Goal: Information Seeking & Learning: Compare options

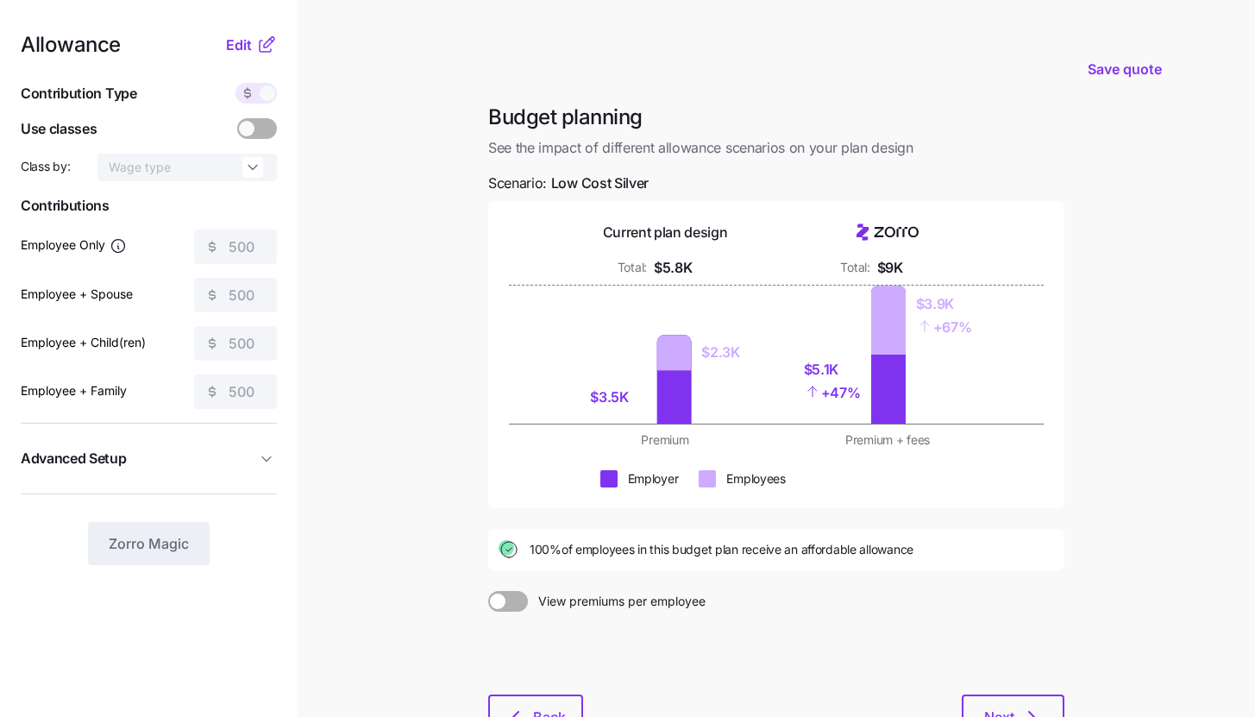
scroll to position [131, 0]
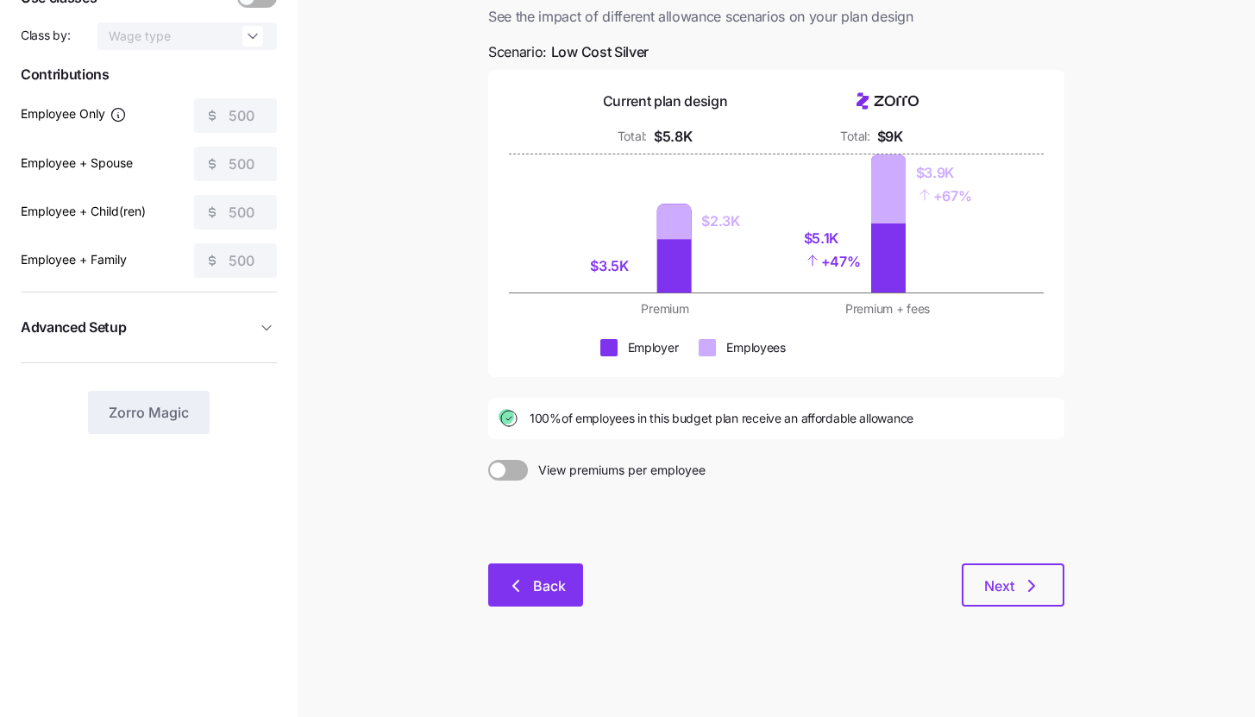
click at [546, 587] on span "Back" at bounding box center [549, 585] width 33 height 21
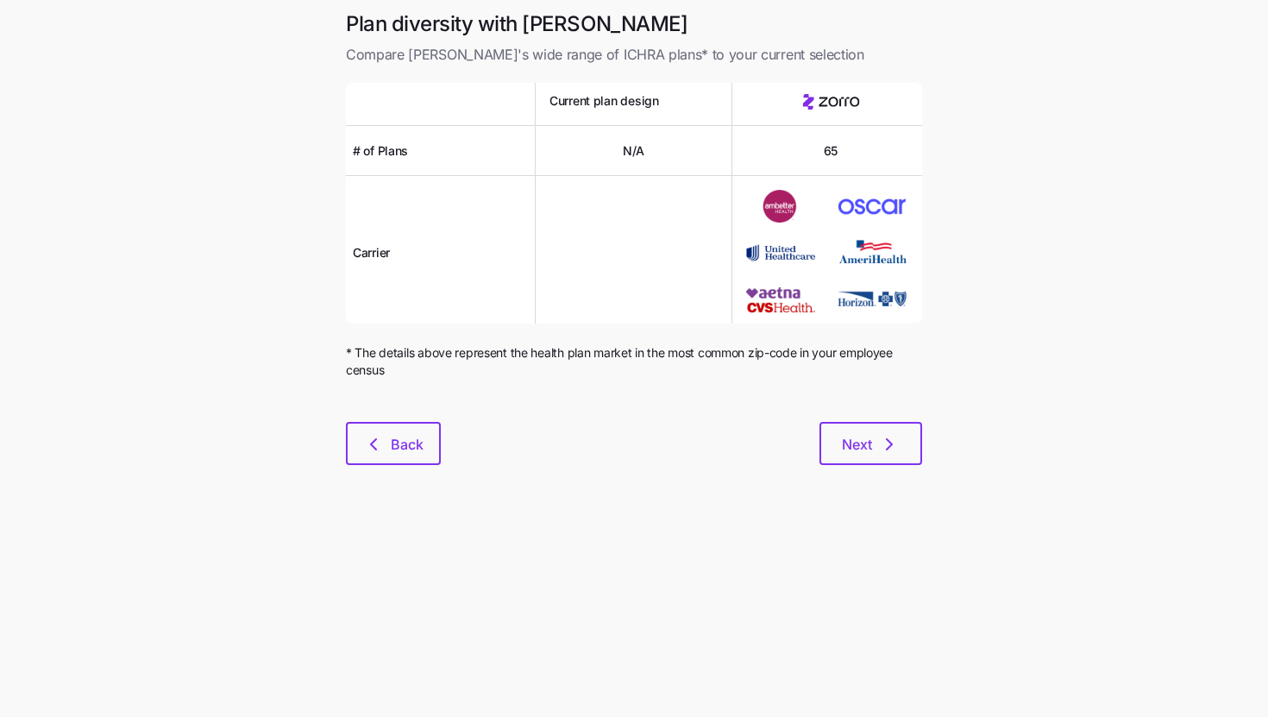
click at [432, 412] on div at bounding box center [634, 411] width 576 height 21
click at [431, 436] on button "Back" at bounding box center [393, 443] width 95 height 43
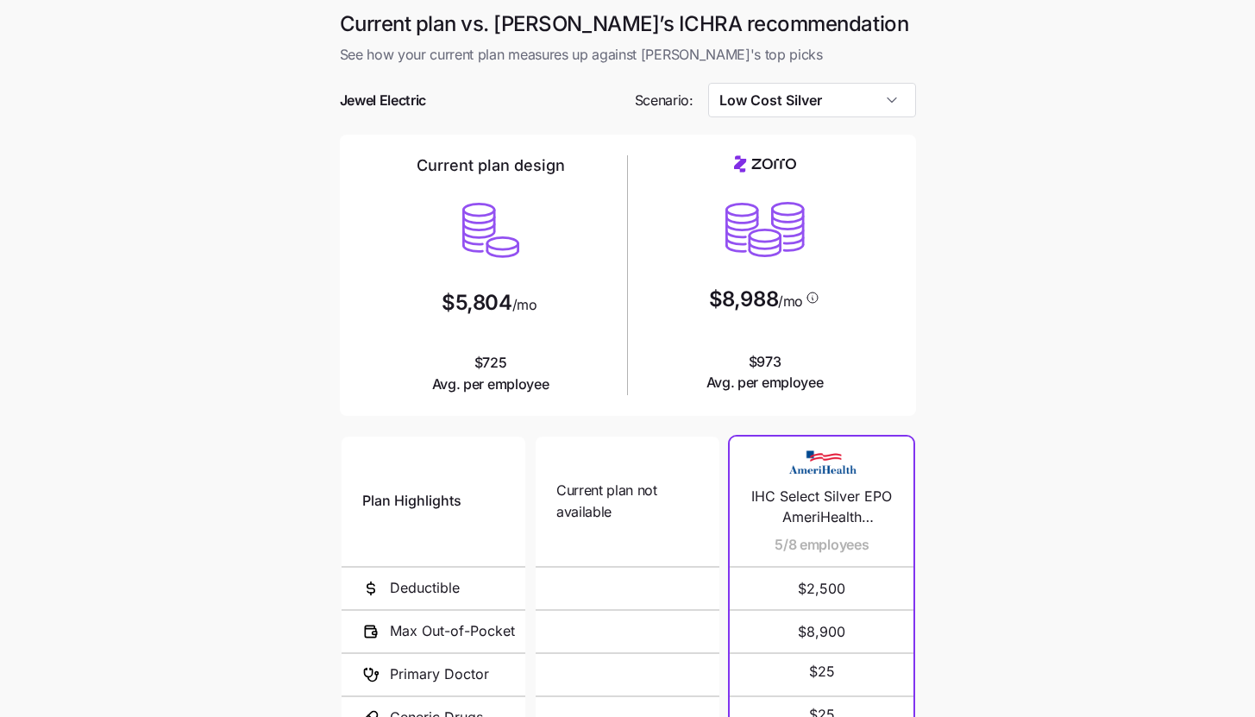
scroll to position [224, 0]
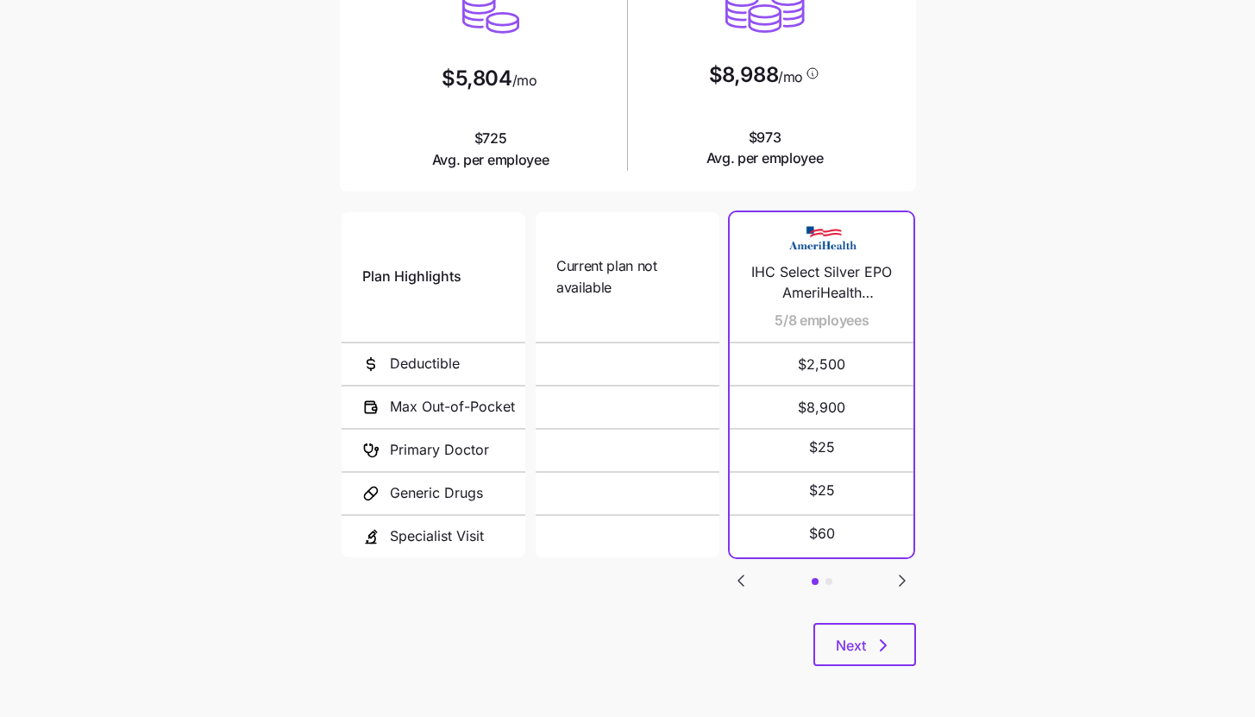
click at [904, 577] on icon "Go to next slide" at bounding box center [902, 580] width 5 height 10
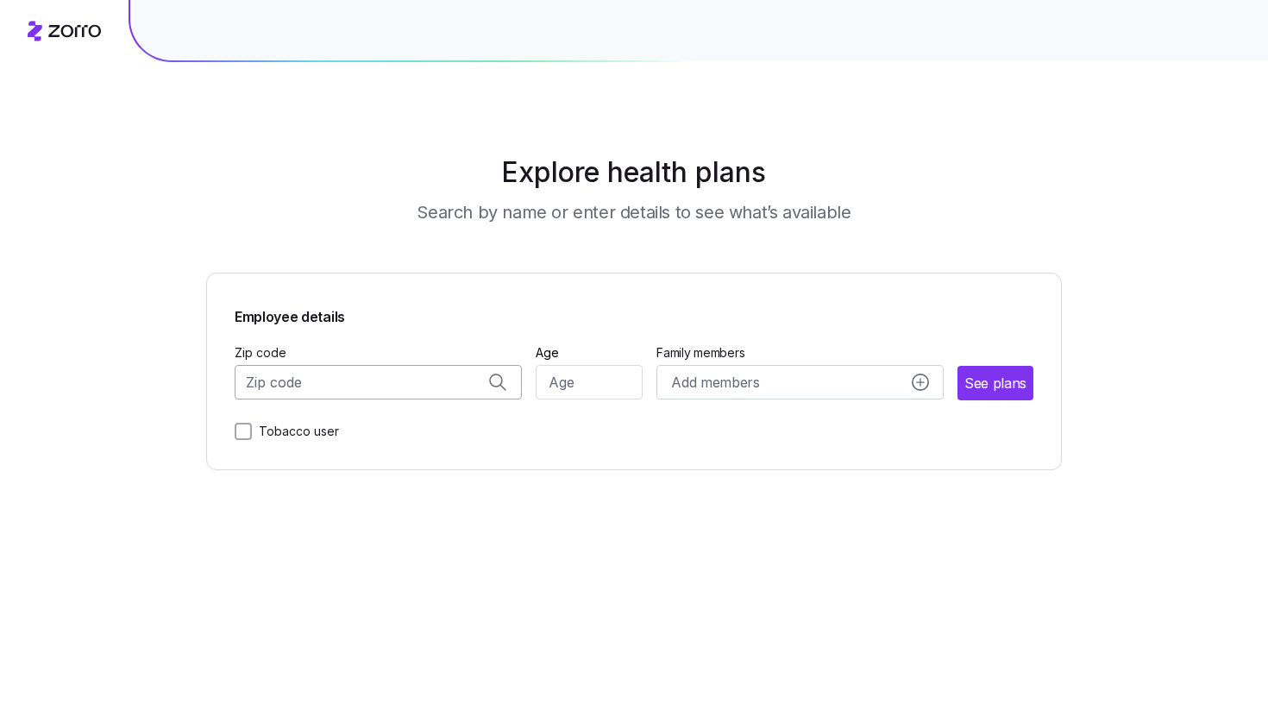
click at [337, 379] on input "Zip code" at bounding box center [378, 382] width 287 height 35
paste input "07087"
click at [385, 427] on span "07087, Hudson County, NJ" at bounding box center [375, 429] width 242 height 22
type input "07087, Hudson County, NJ"
click at [600, 375] on input "Age" at bounding box center [590, 382] width 108 height 35
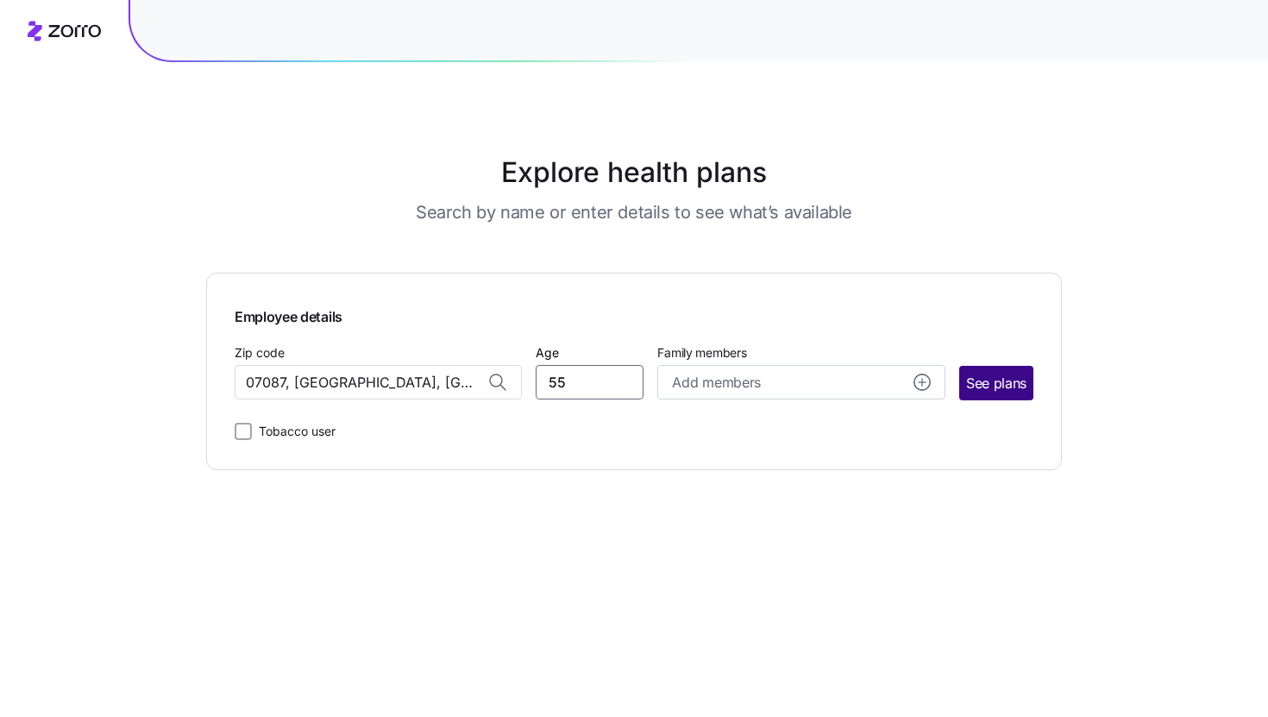
type input "55"
click at [996, 379] on span "See plans" at bounding box center [996, 384] width 60 height 22
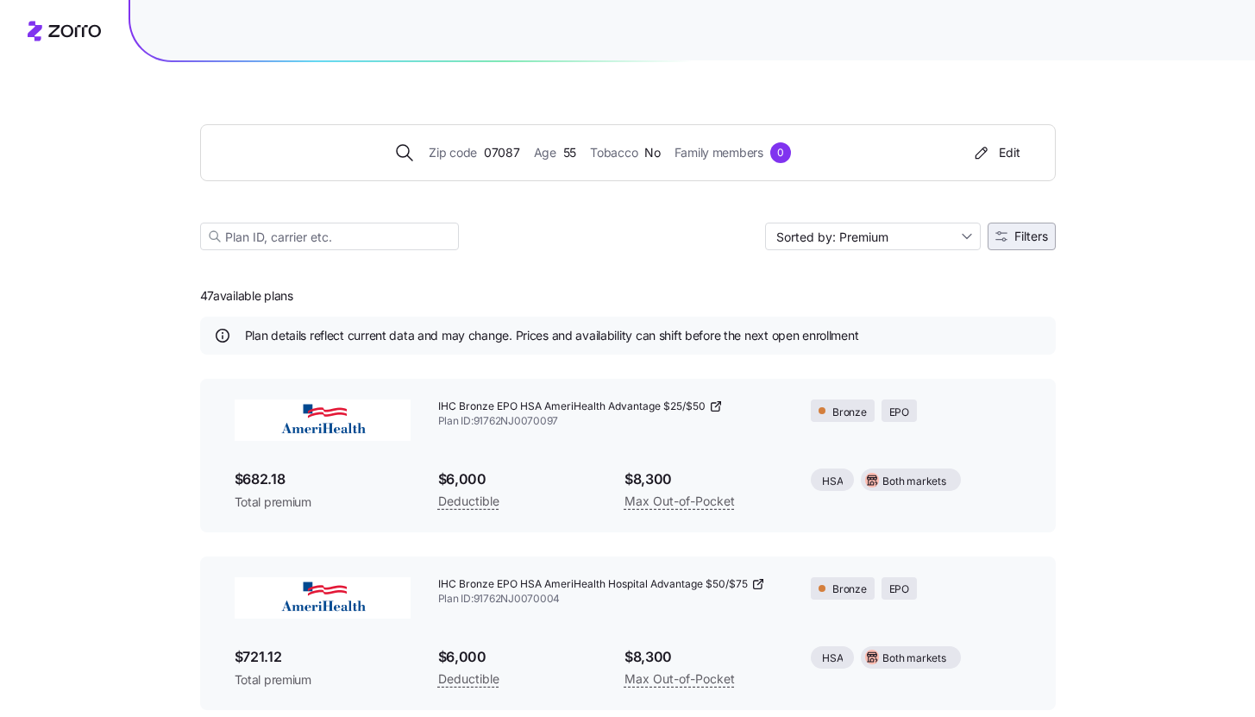
click at [1040, 249] on button "Filters" at bounding box center [1022, 237] width 68 height 28
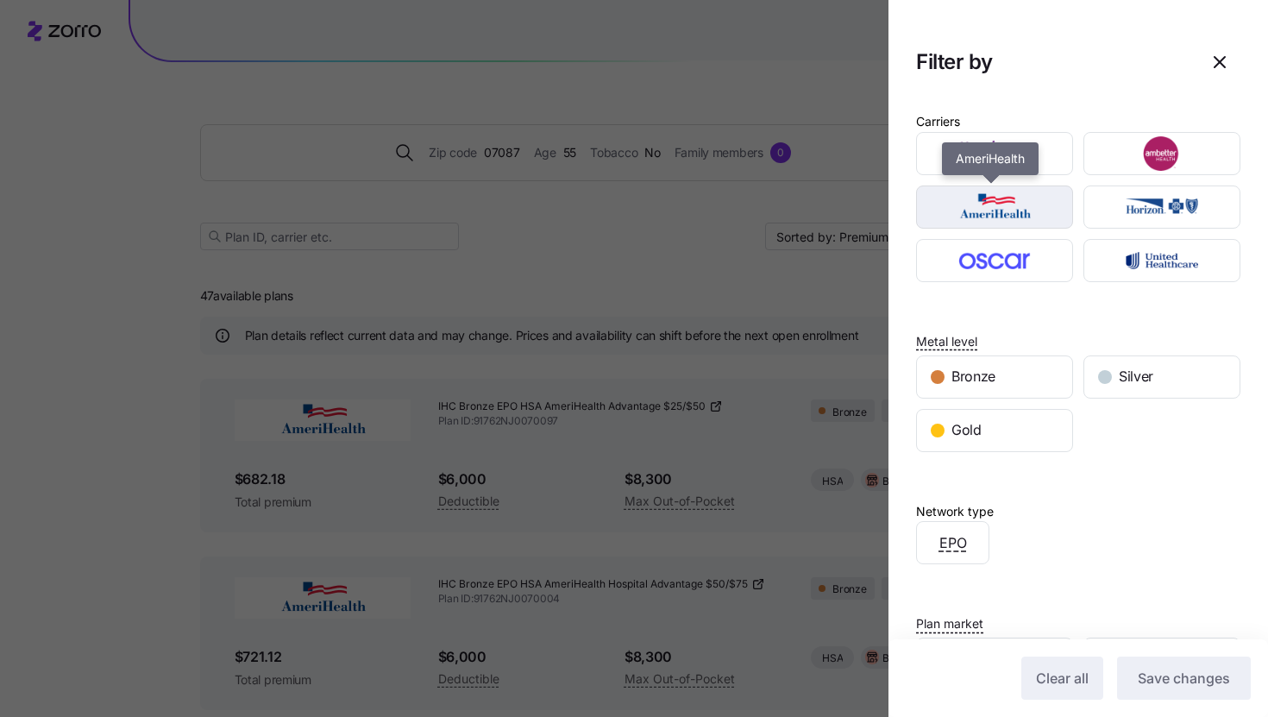
click at [1021, 204] on img "button" at bounding box center [995, 207] width 127 height 35
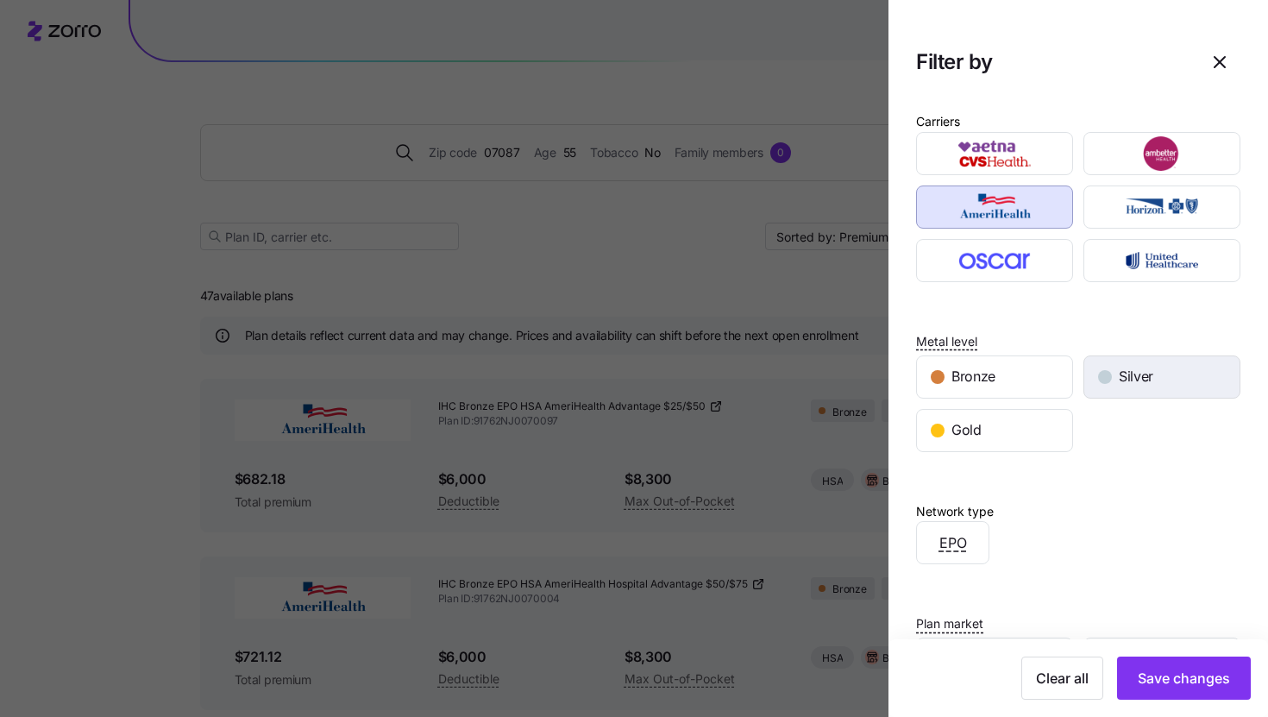
click at [1123, 397] on button "Silver" at bounding box center [1162, 376] width 157 height 43
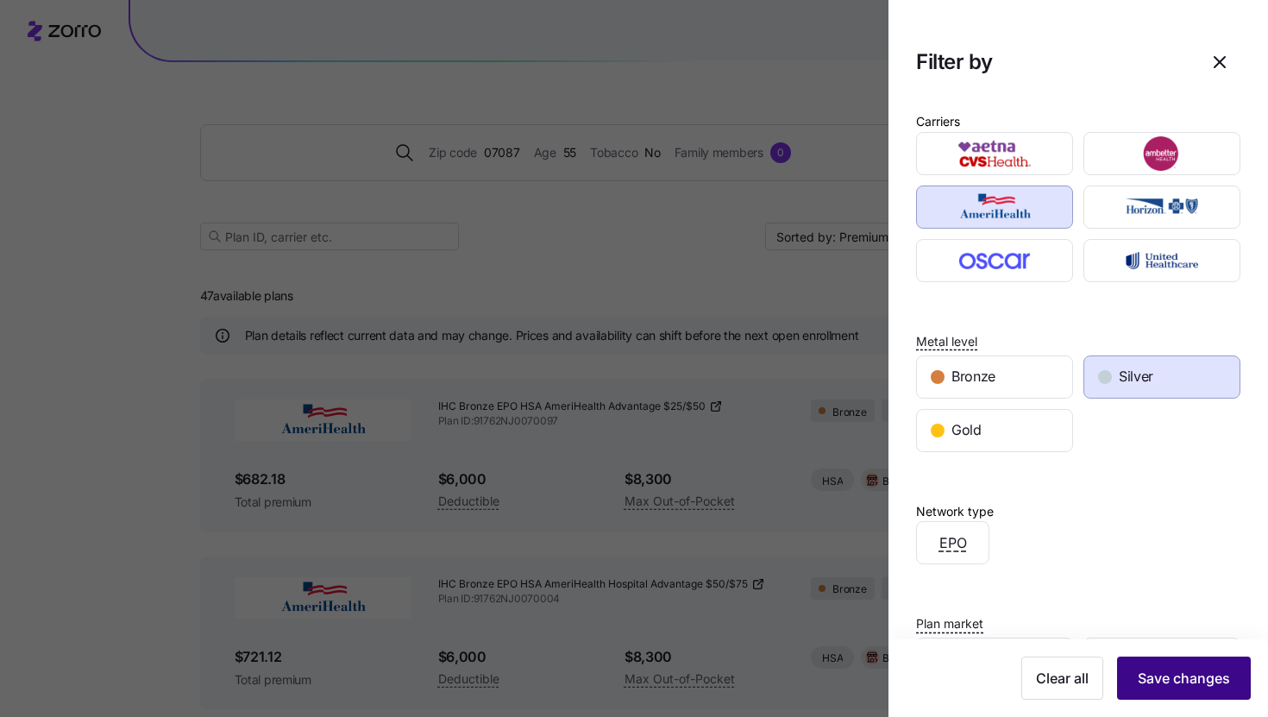
click at [1167, 688] on span "Save changes" at bounding box center [1184, 678] width 92 height 21
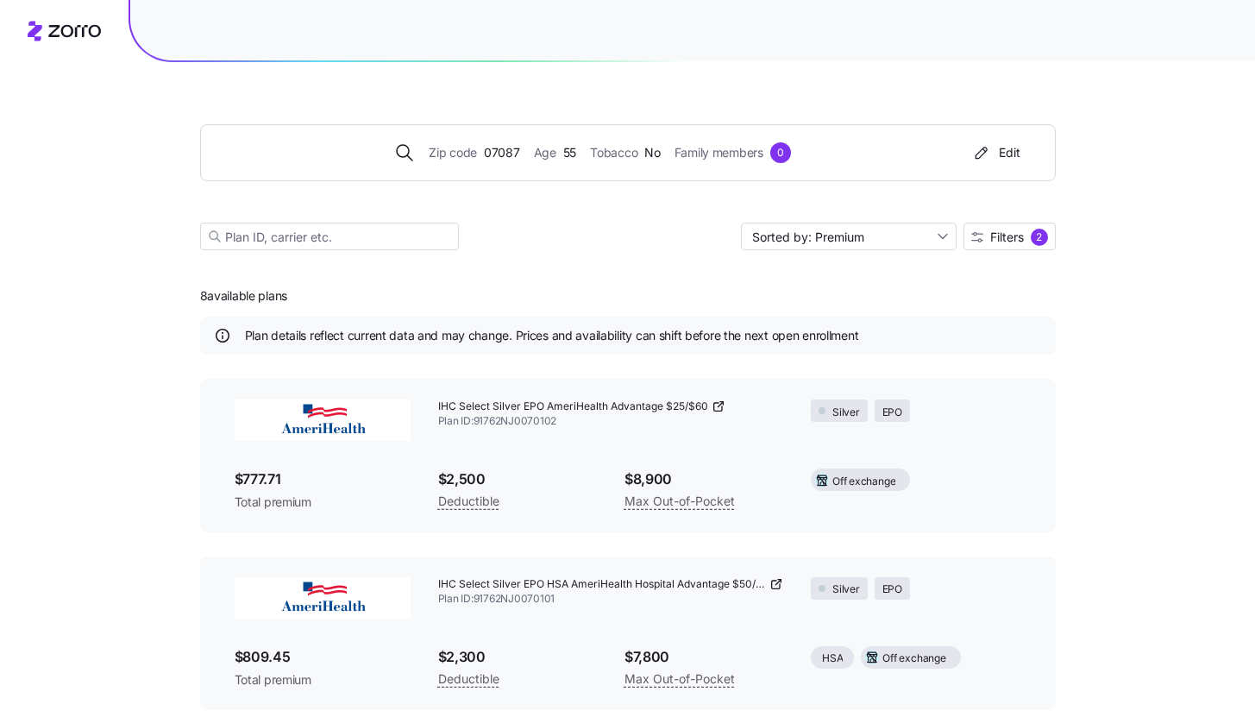
click at [717, 403] on icon at bounding box center [717, 407] width 8 height 8
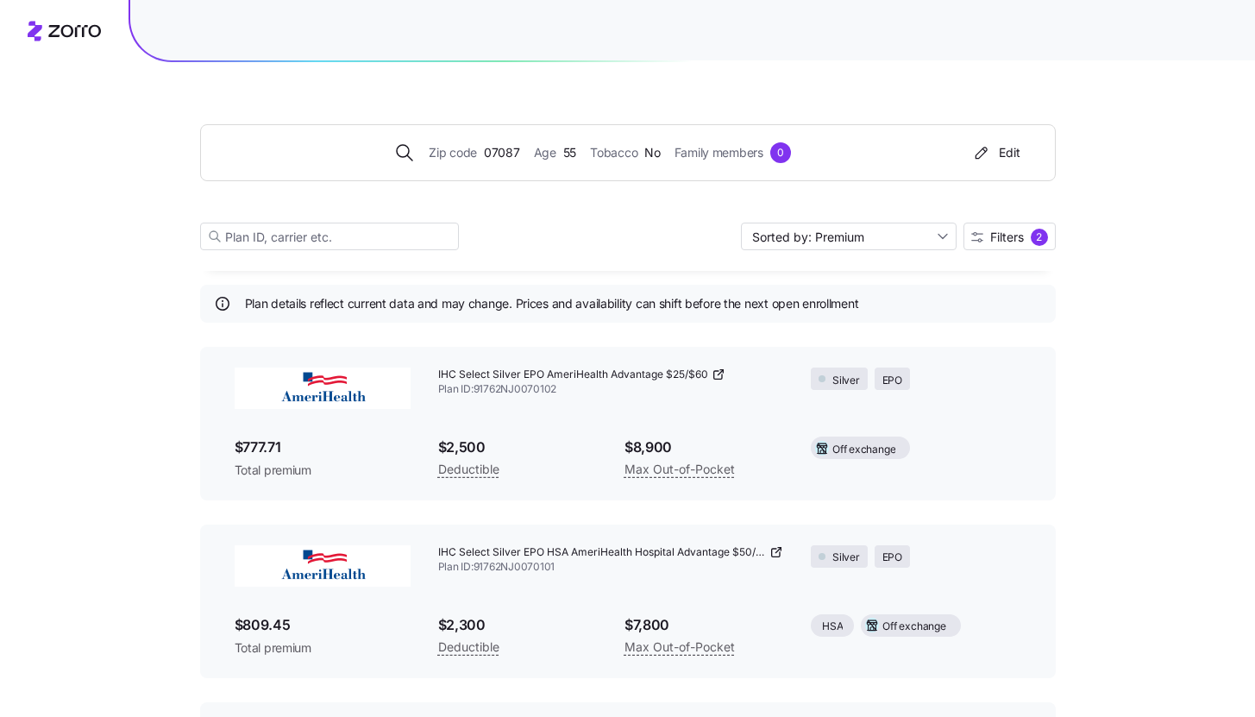
scroll to position [39, 0]
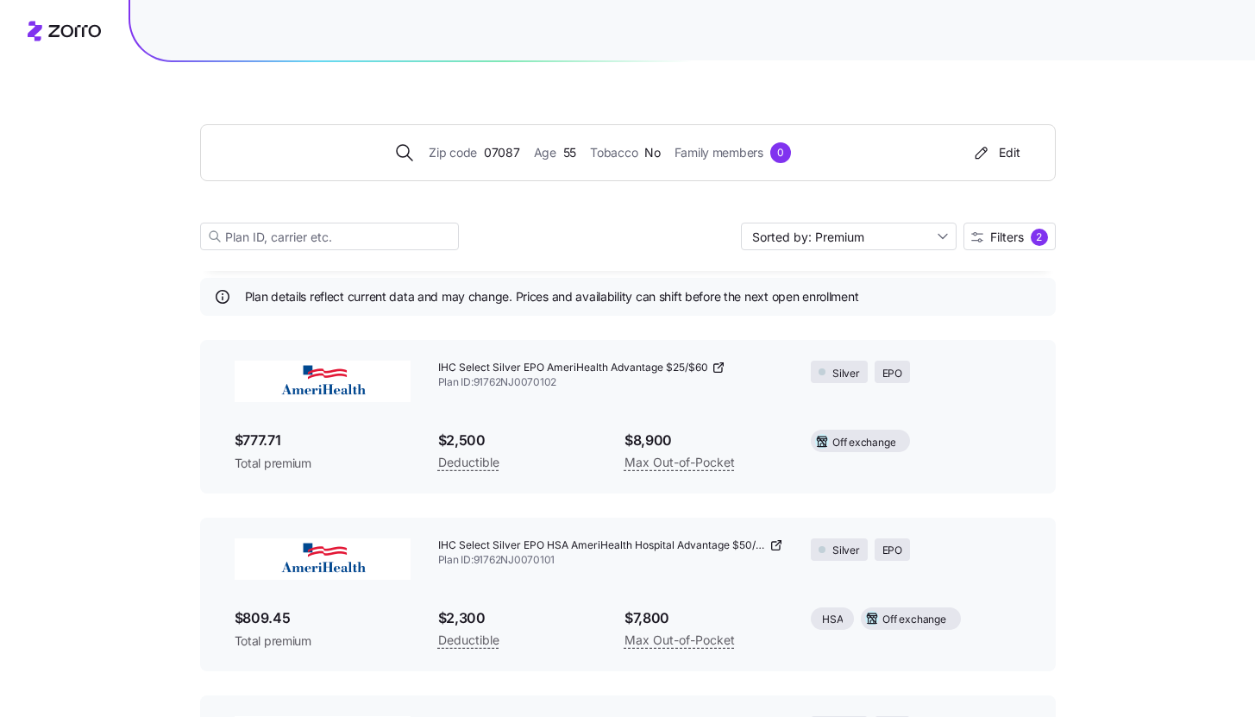
click at [772, 547] on icon at bounding box center [777, 545] width 14 height 14
